Goal: Information Seeking & Learning: Learn about a topic

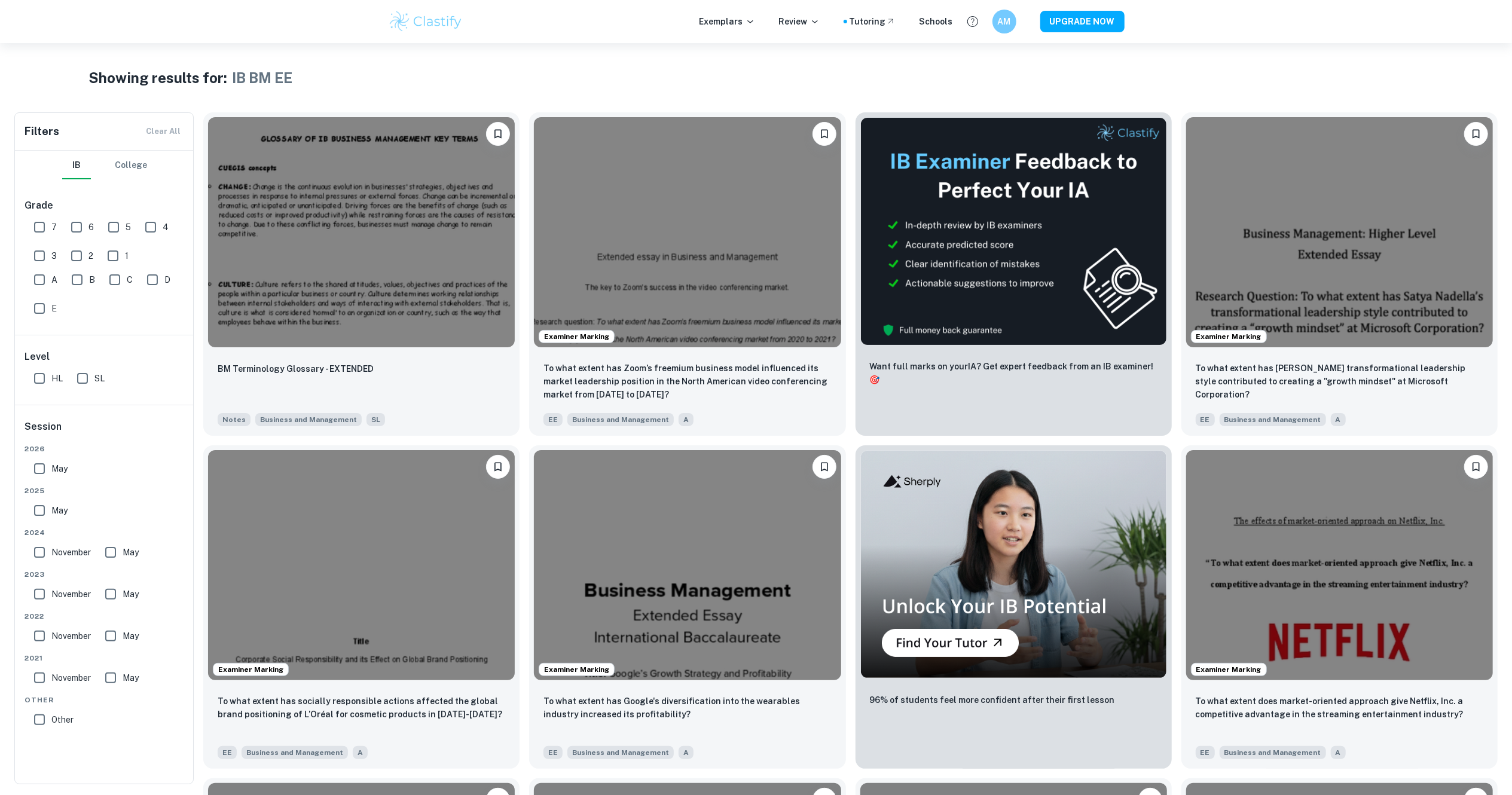
click at [39, 231] on input "7" at bounding box center [39, 226] width 24 height 24
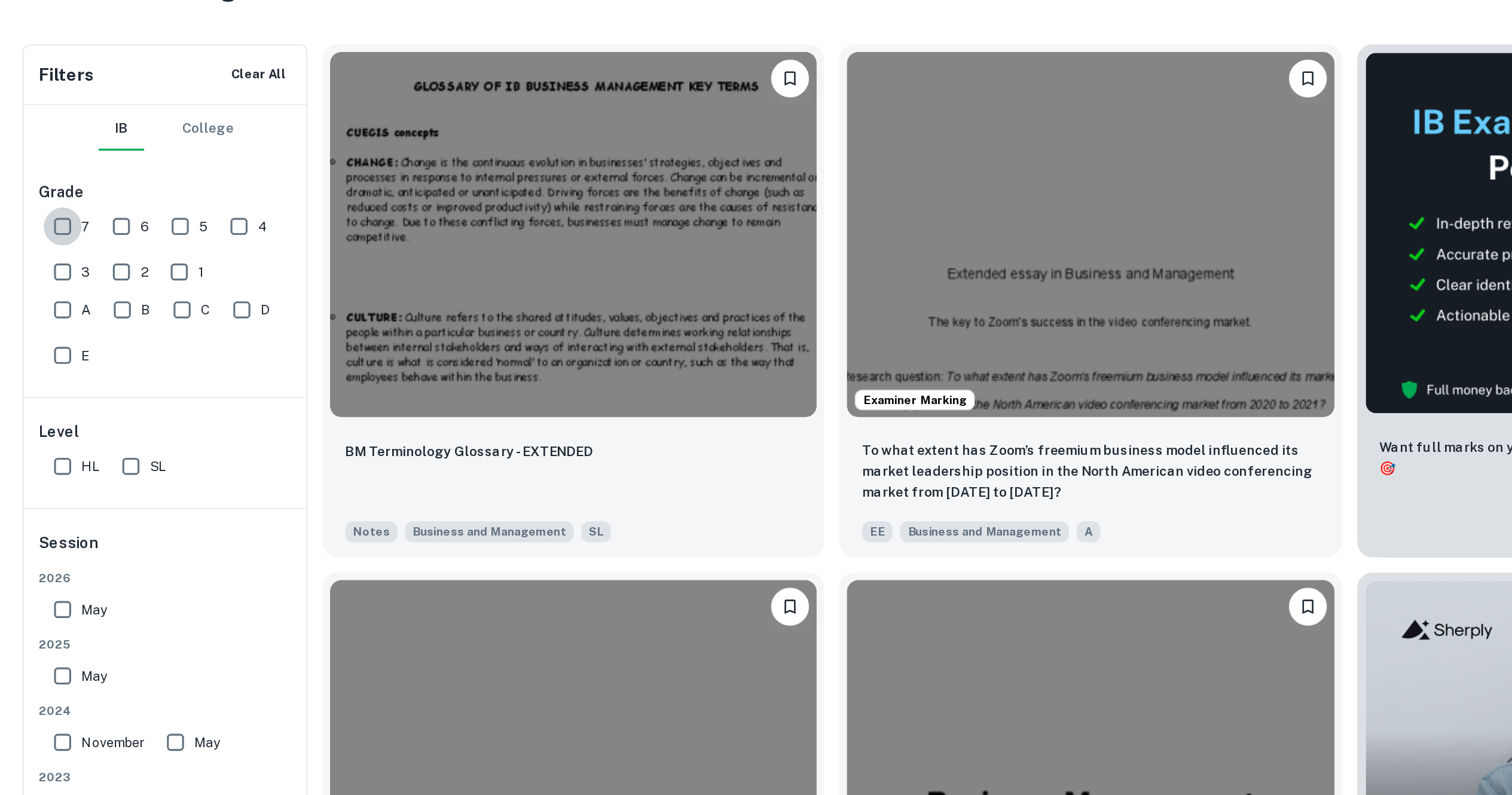
click at [39, 231] on input "7" at bounding box center [39, 226] width 24 height 24
checkbox input "false"
click at [40, 378] on input "HL" at bounding box center [39, 378] width 24 height 24
checkbox input "false"
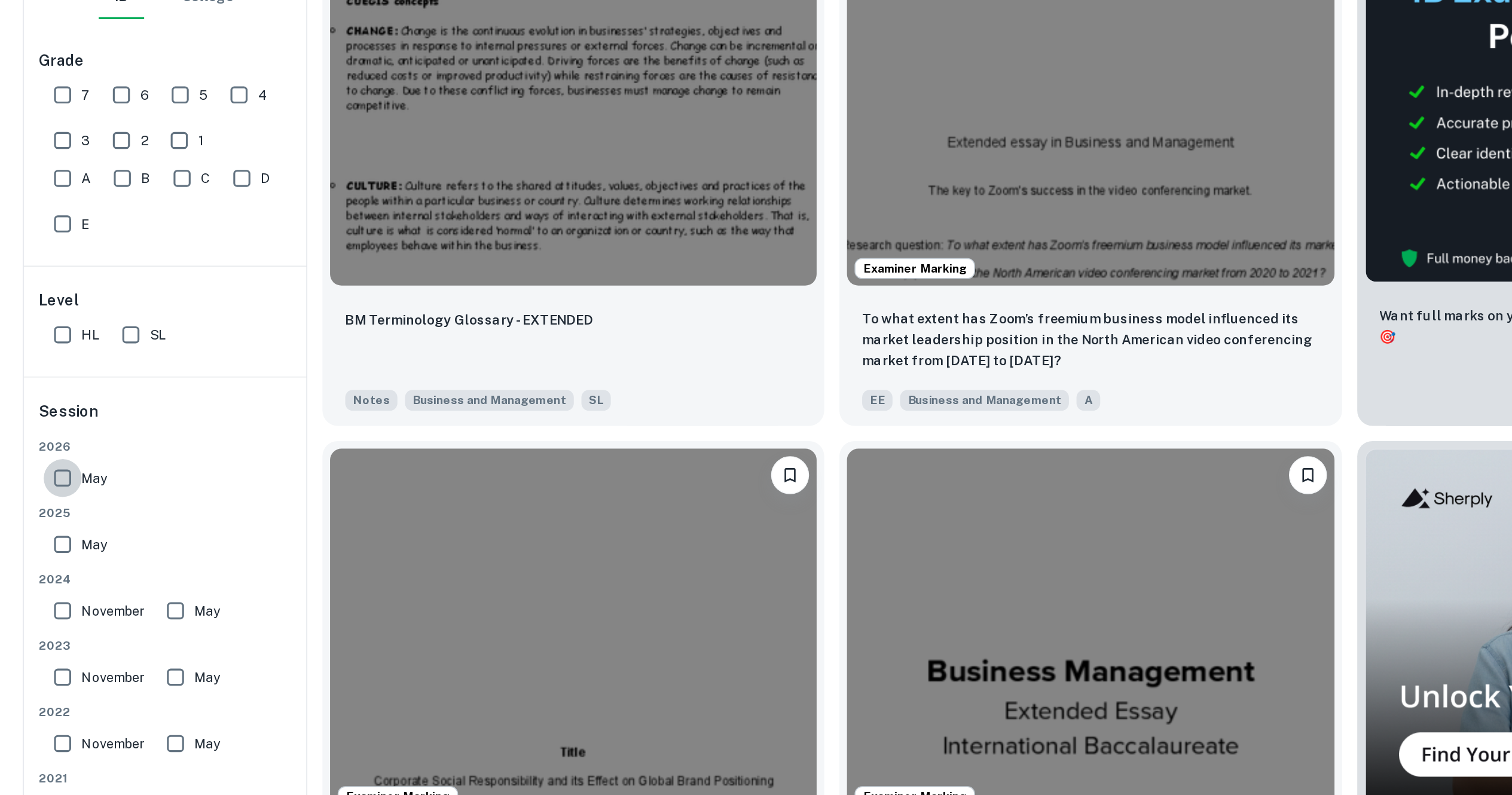
click at [40, 474] on input "May" at bounding box center [39, 468] width 24 height 24
checkbox input "false"
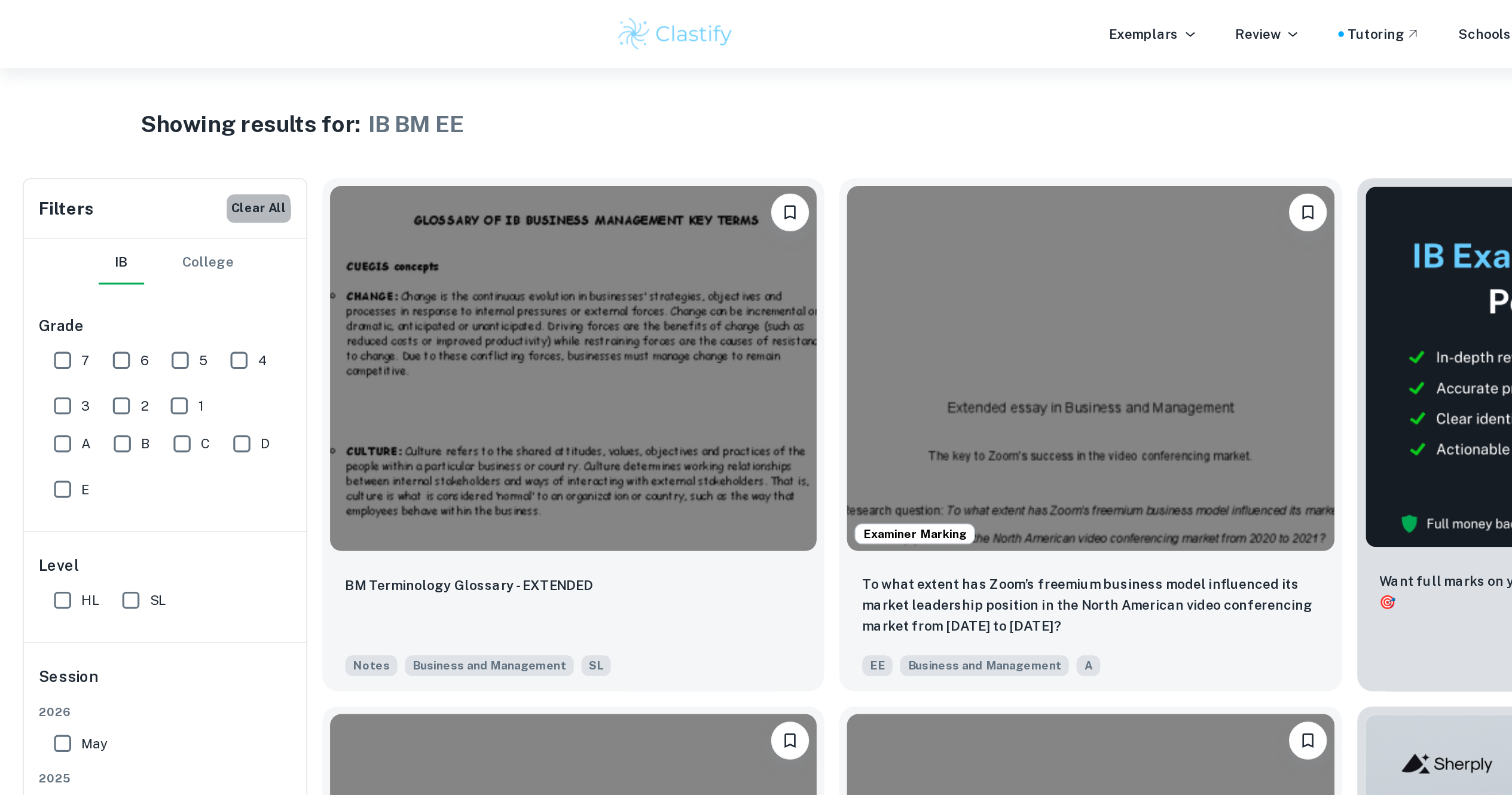
click at [153, 133] on button "Clear All" at bounding box center [163, 131] width 41 height 18
click at [40, 228] on input "7" at bounding box center [39, 226] width 24 height 24
checkbox input "false"
click at [37, 379] on input "HL" at bounding box center [39, 378] width 24 height 24
checkbox input "false"
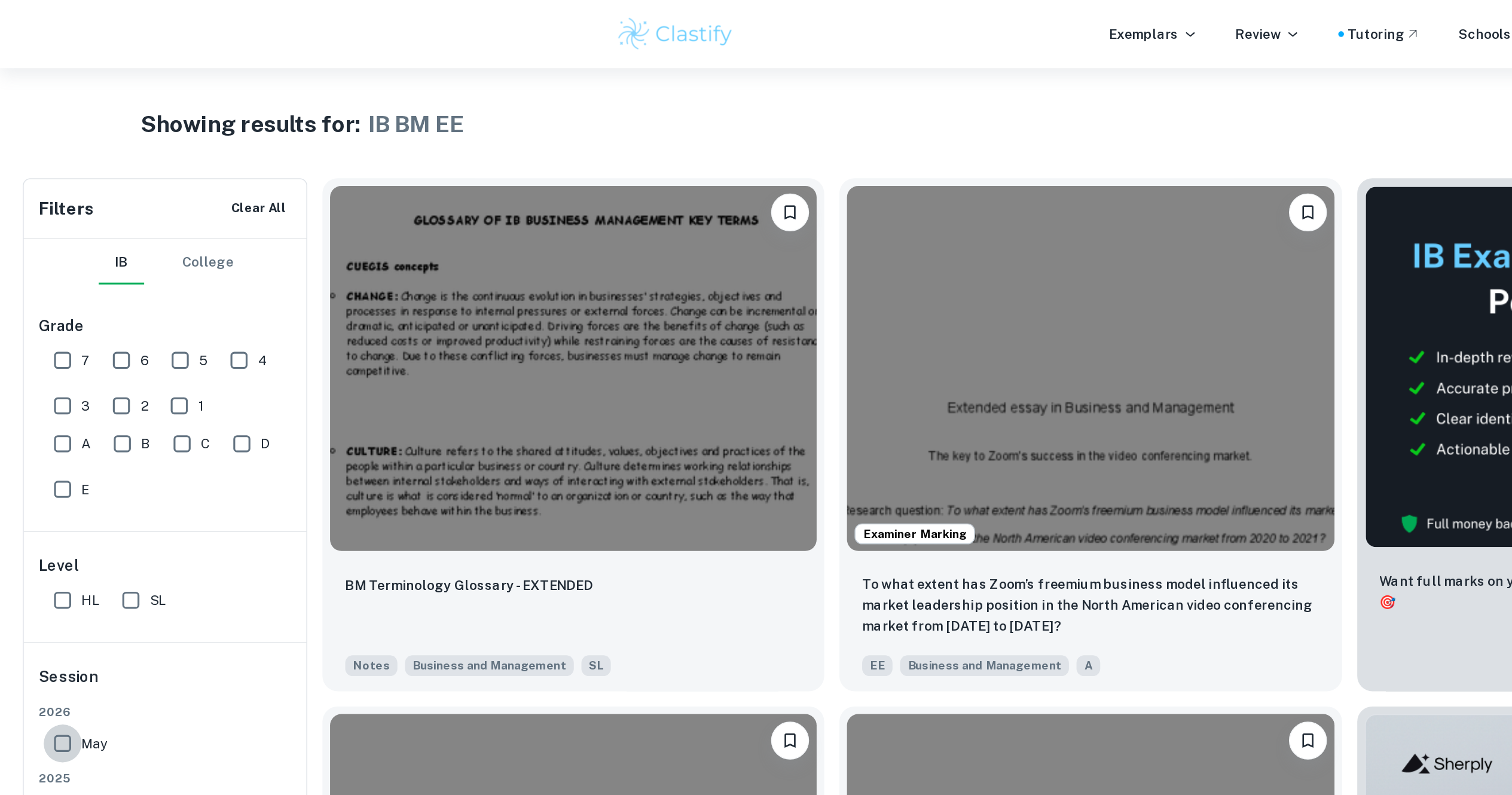
click at [40, 473] on input "May" at bounding box center [39, 468] width 24 height 24
checkbox input "false"
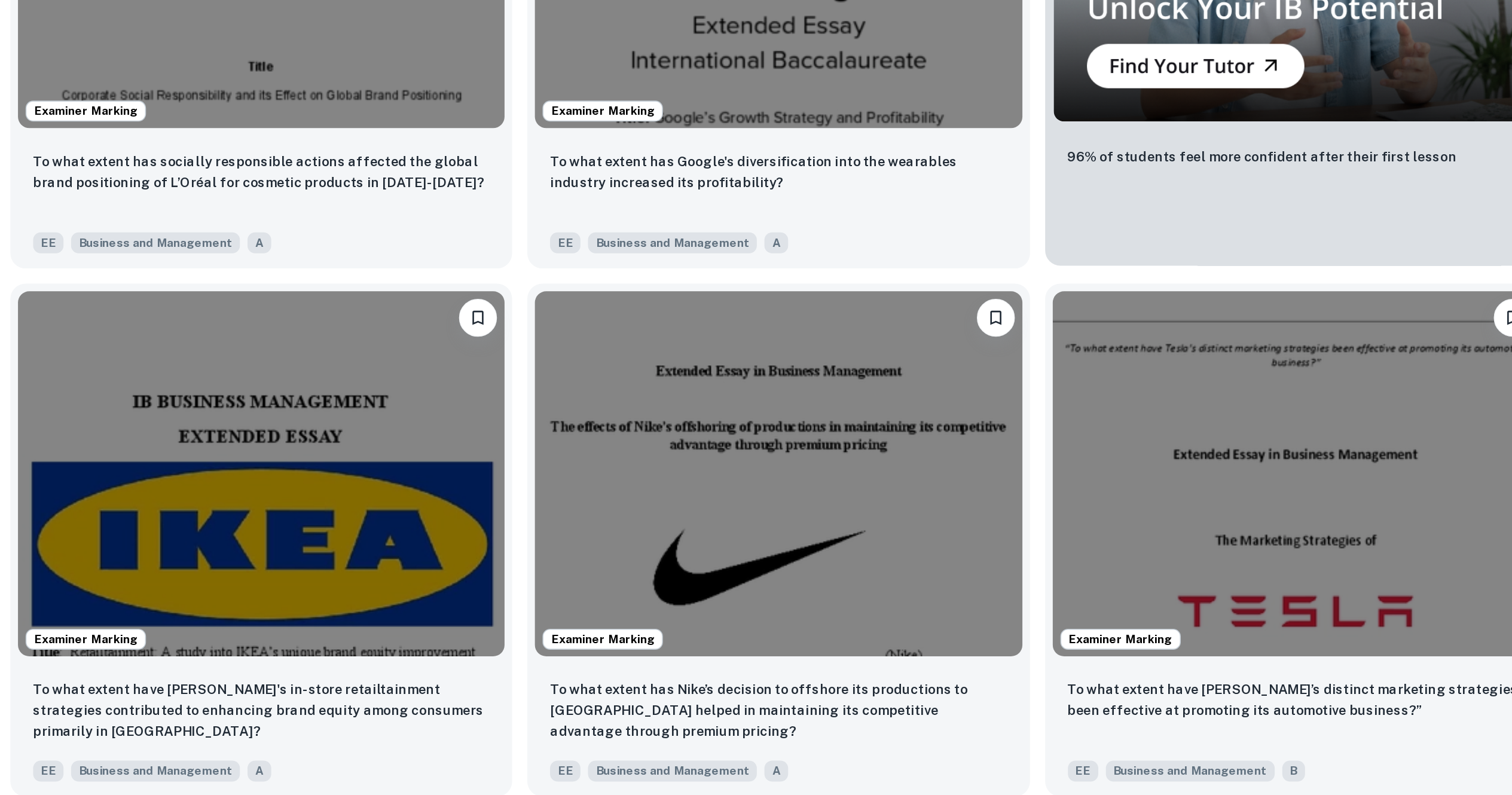
scroll to position [314, 0]
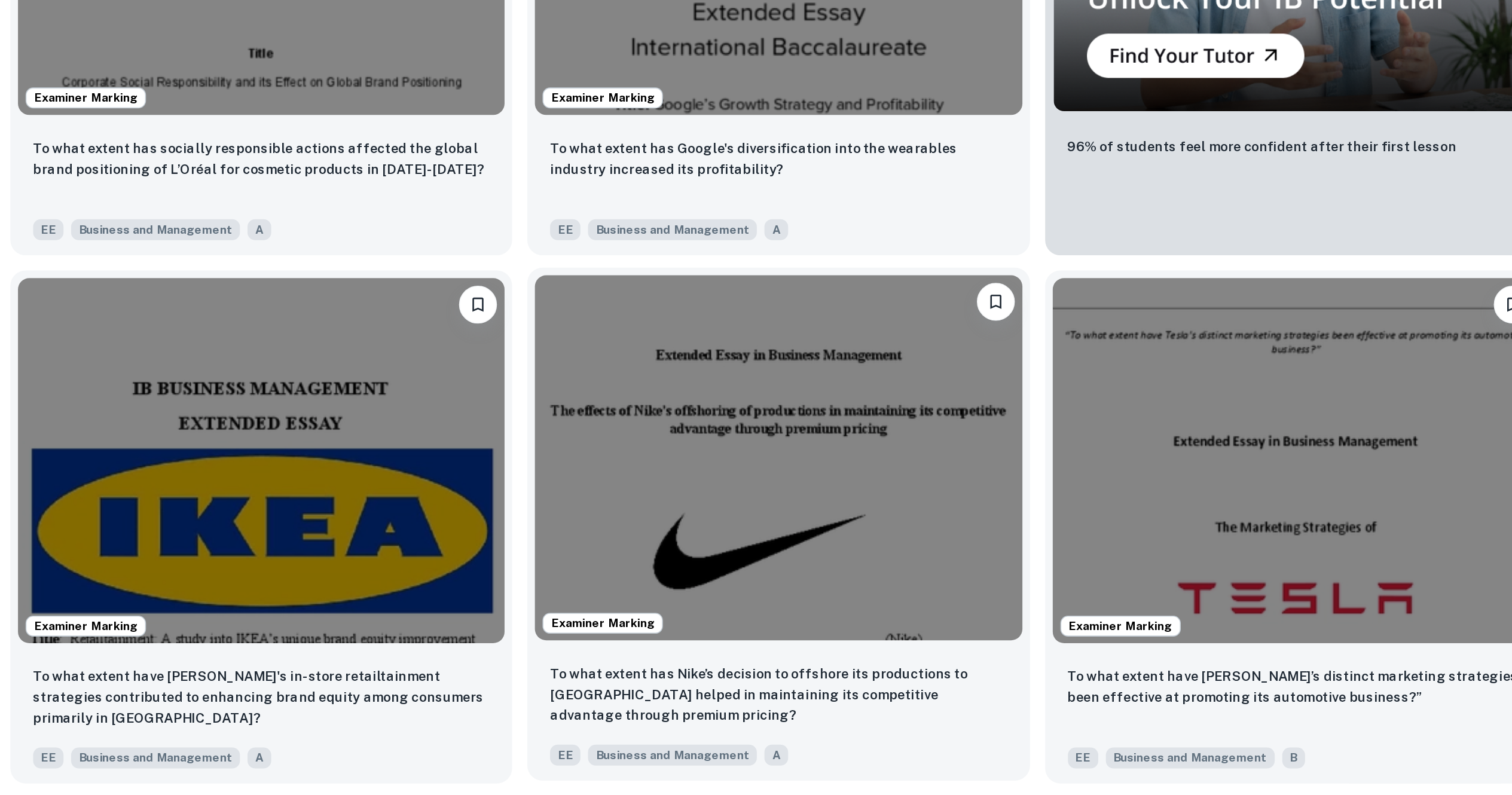
click at [584, 686] on span "Examiner Marking" at bounding box center [576, 687] width 74 height 10
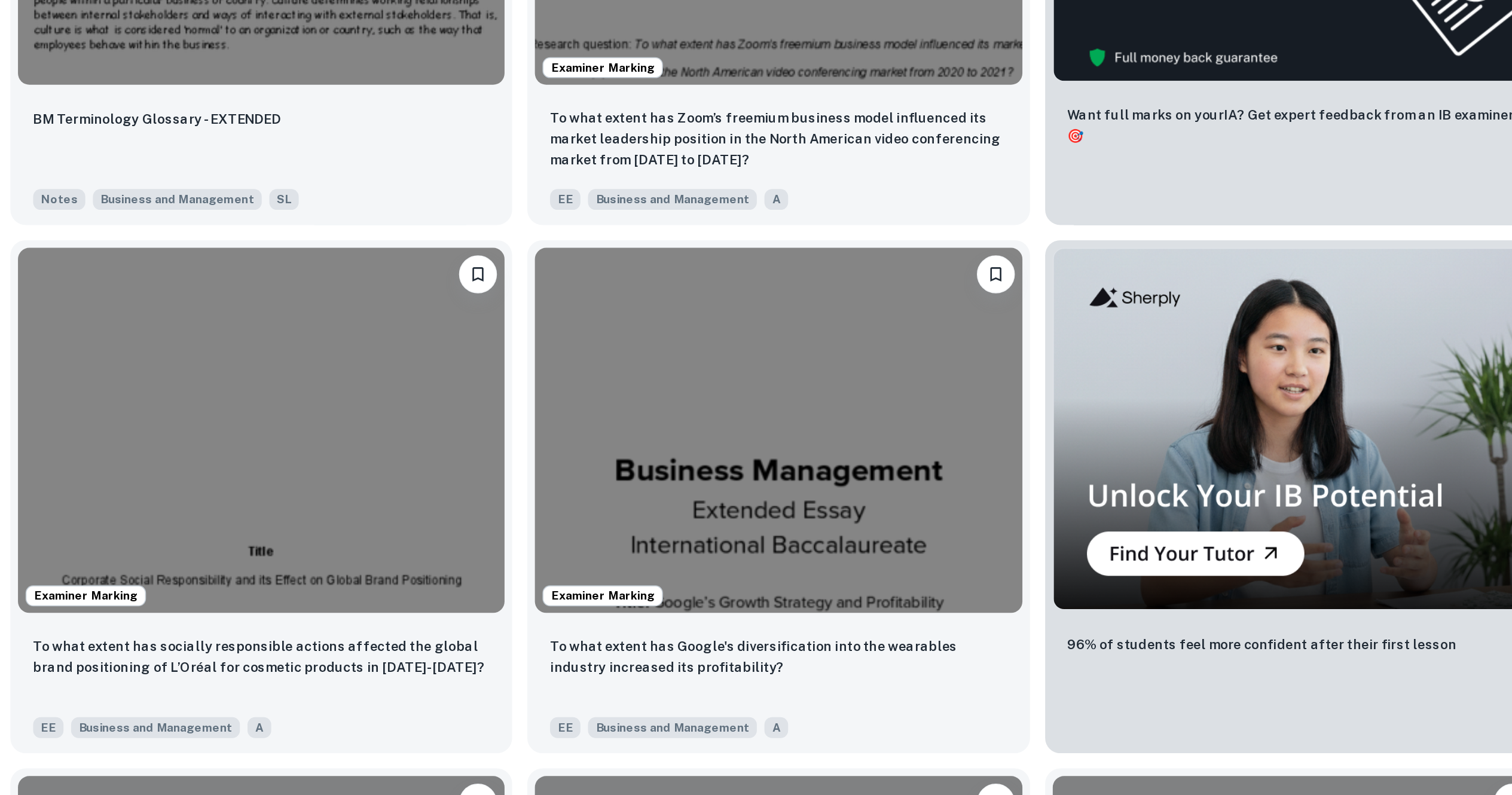
scroll to position [314, 0]
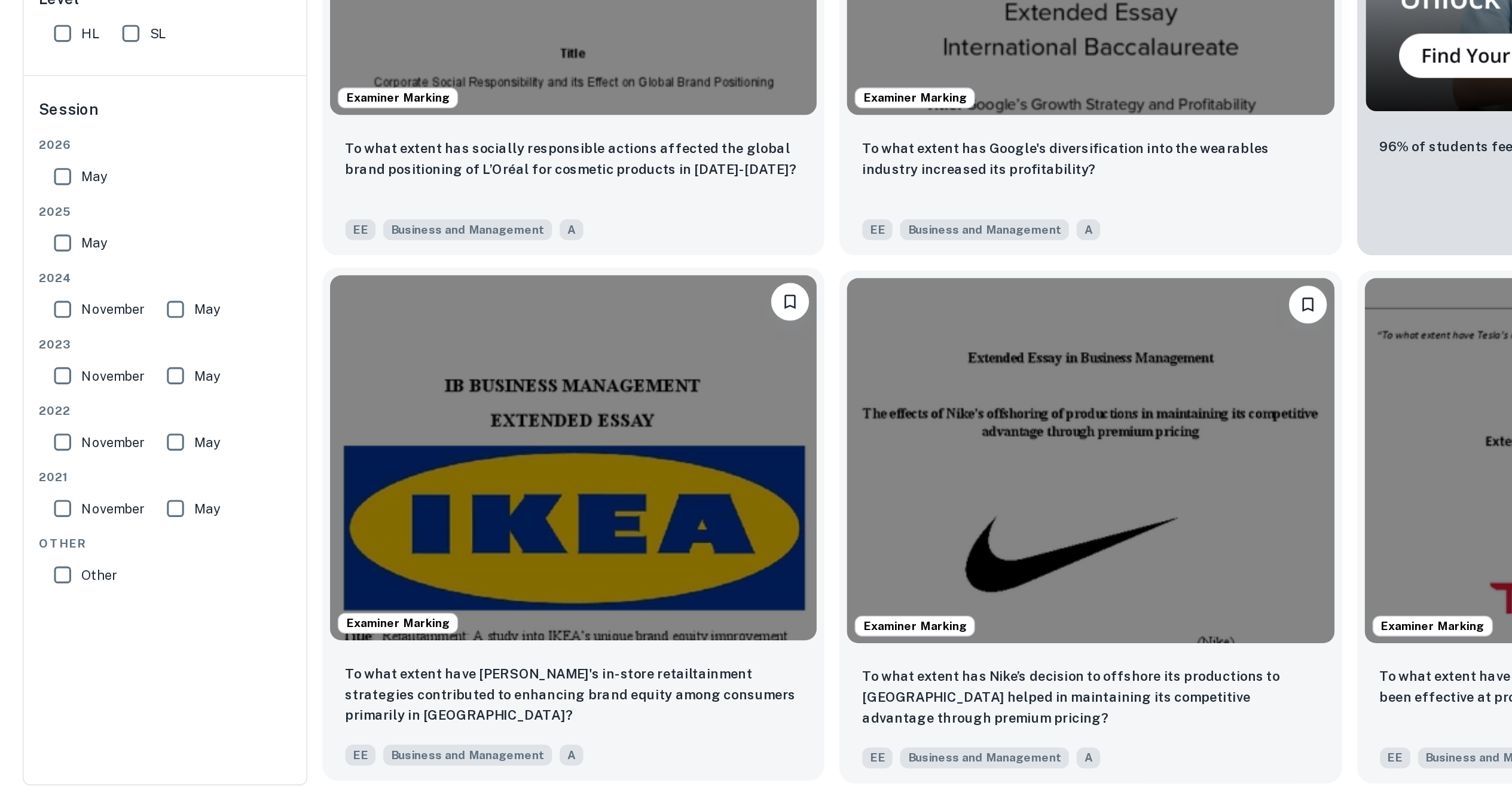
click at [228, 686] on span "Examiner Marking" at bounding box center [250, 687] width 74 height 10
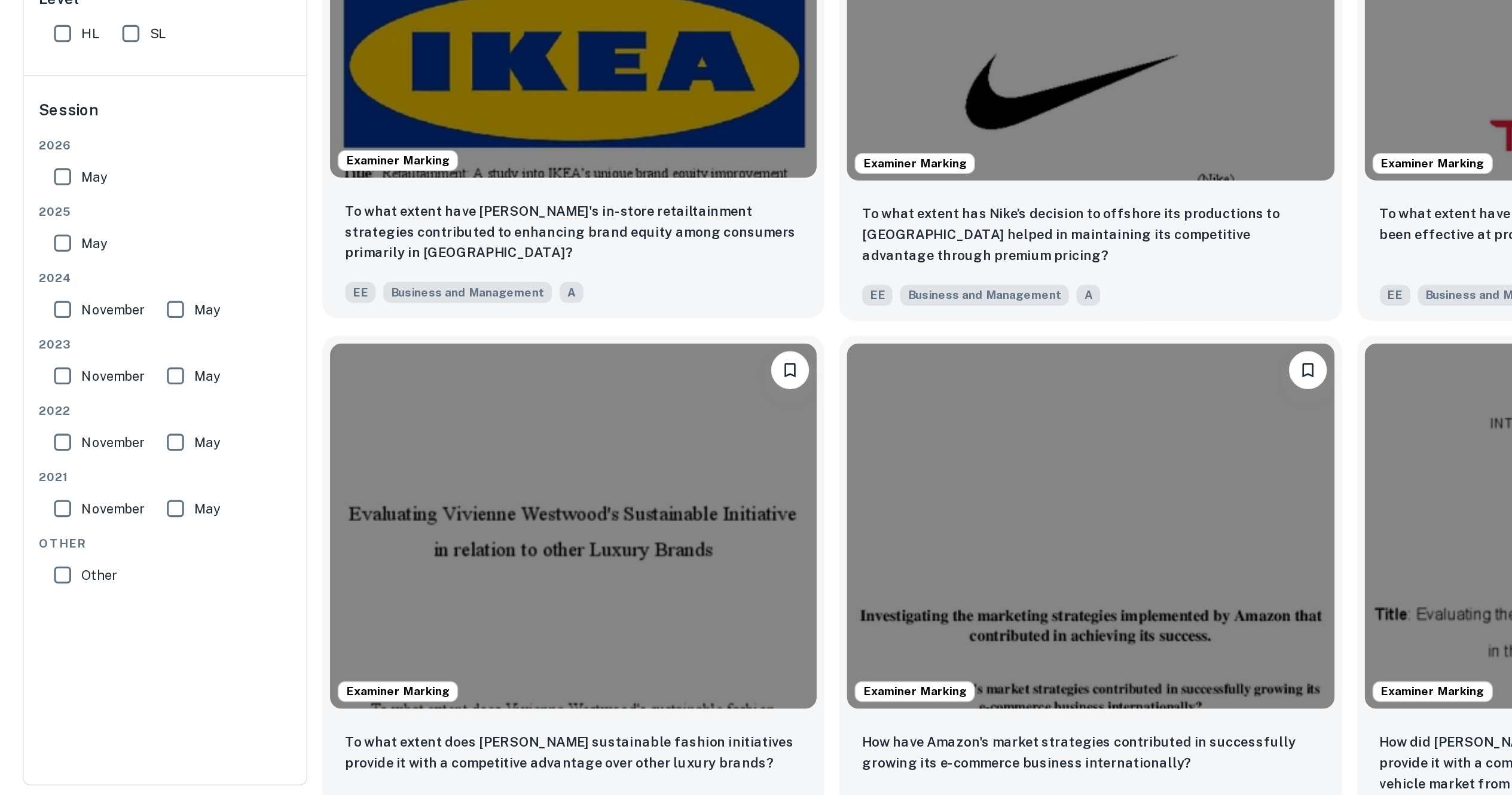
scroll to position [615, 0]
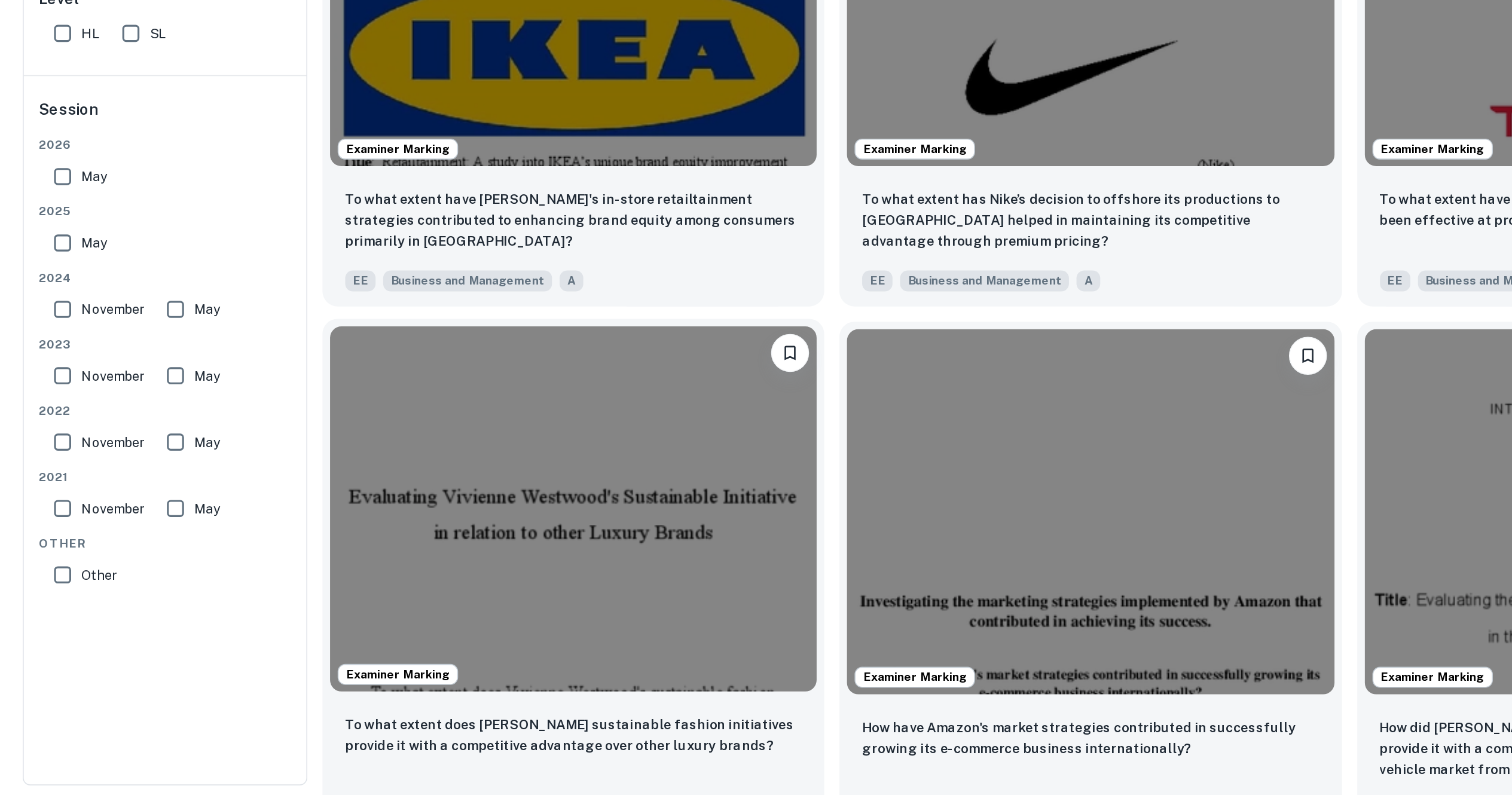
click at [240, 720] on span "Examiner Marking" at bounding box center [250, 719] width 74 height 10
